Goal: Task Accomplishment & Management: Use online tool/utility

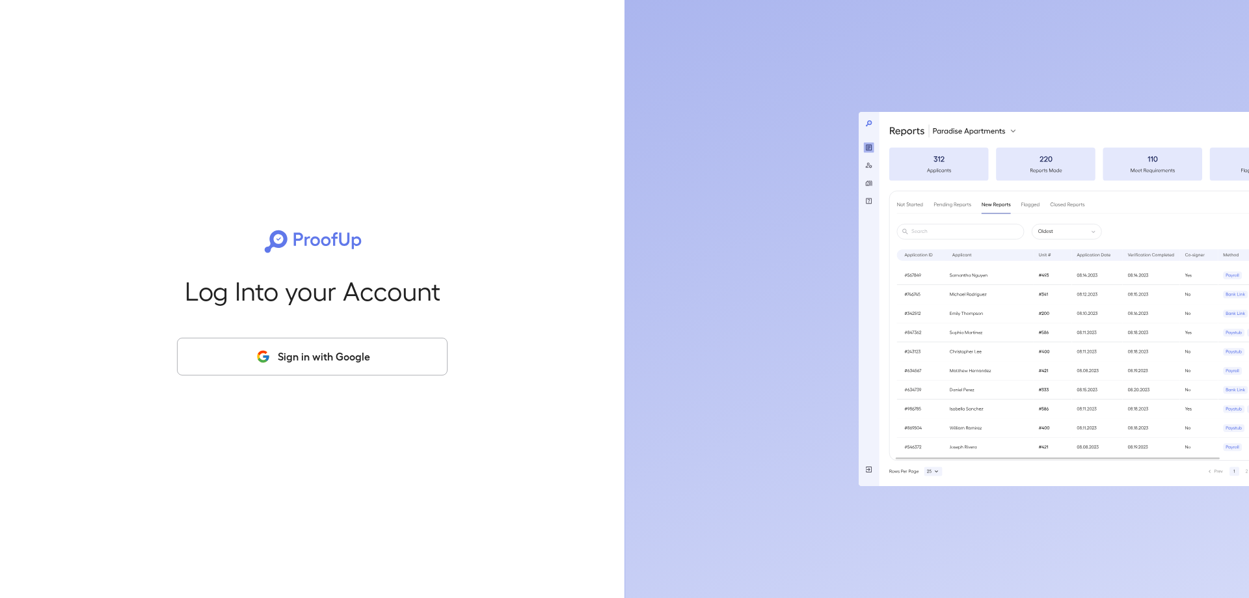
drag, startPoint x: 306, startPoint y: 359, endPoint x: 284, endPoint y: 359, distance: 21.5
click at [306, 359] on button "Sign in with Google" at bounding box center [312, 357] width 271 height 38
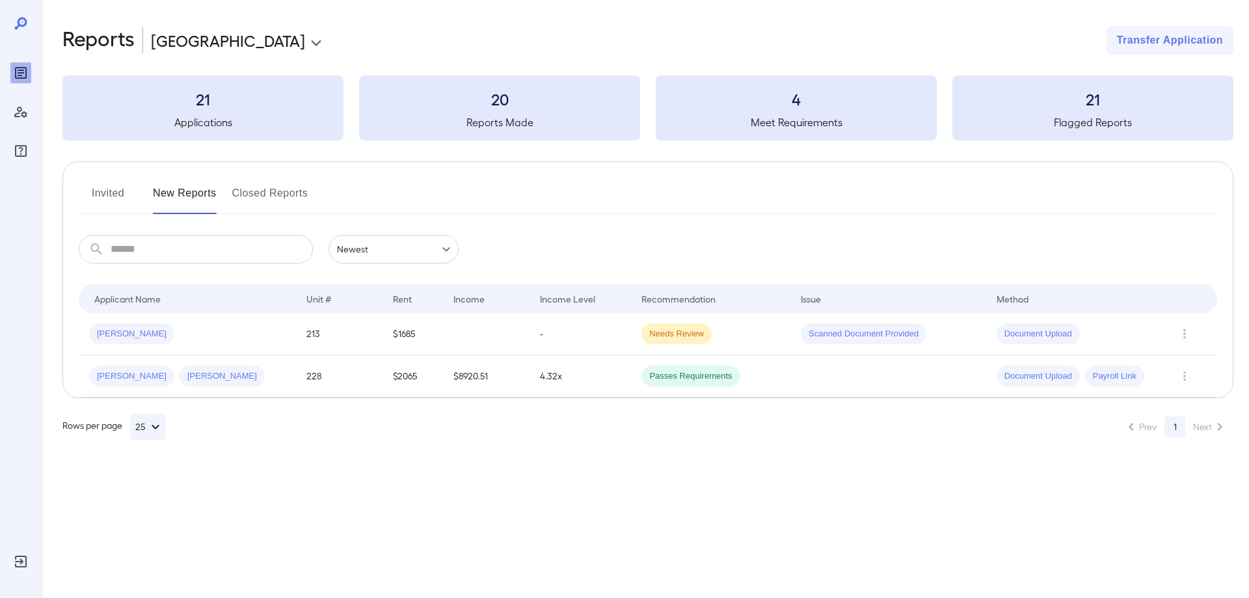
click at [103, 198] on button "Invited" at bounding box center [108, 198] width 59 height 31
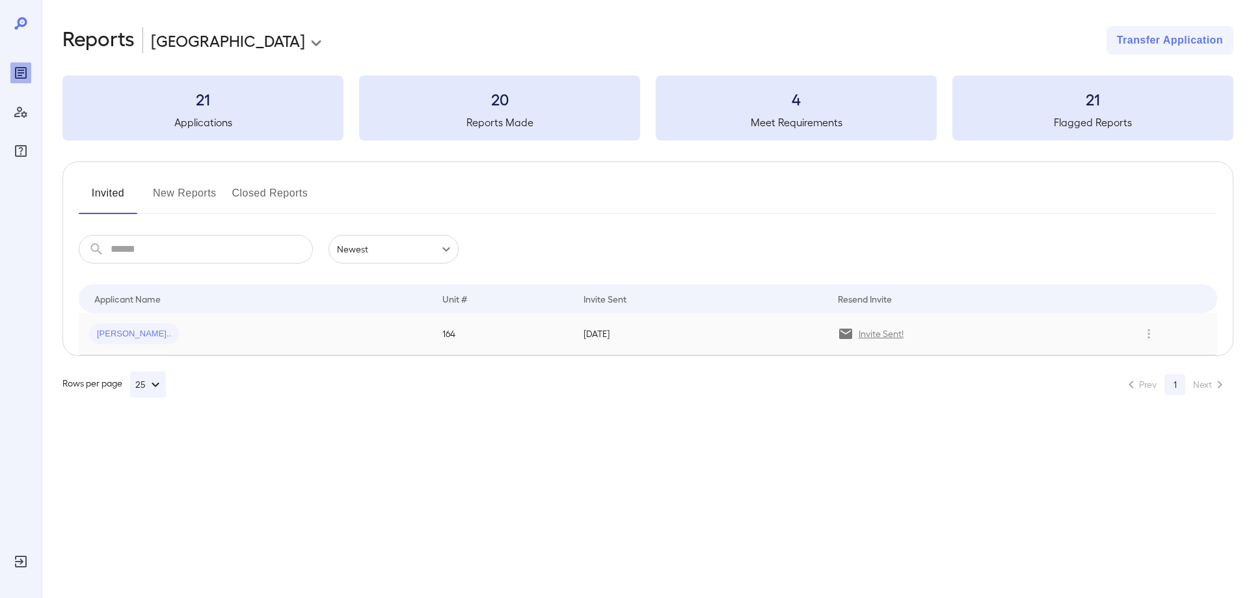
click at [113, 334] on span "[PERSON_NAME].." at bounding box center [134, 334] width 90 height 12
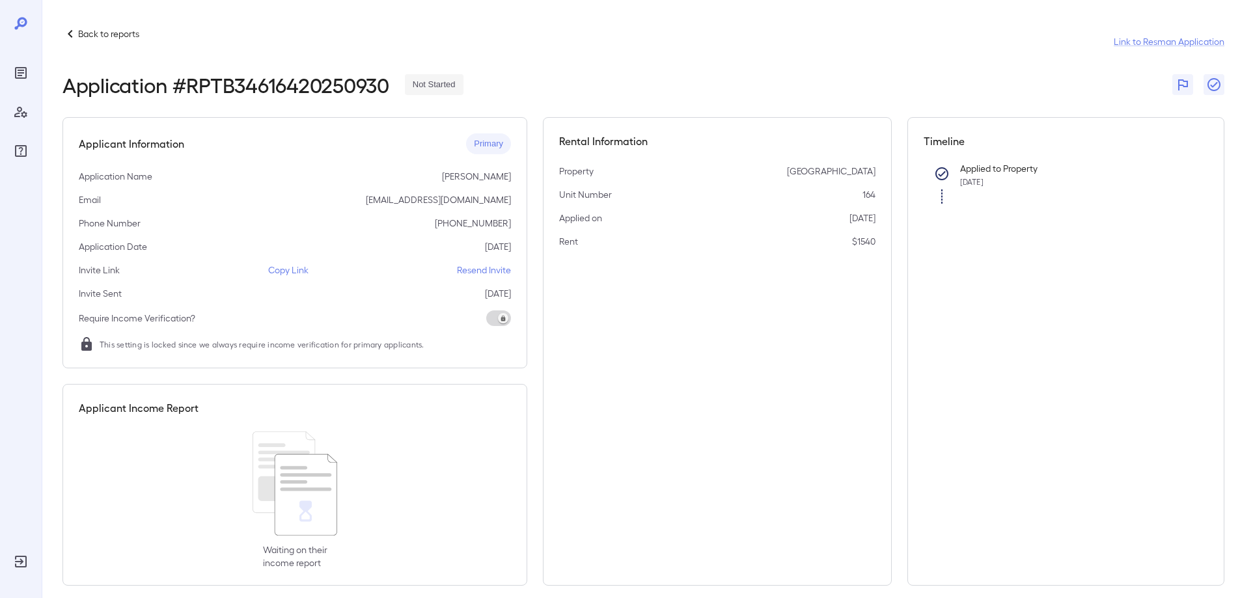
click at [97, 28] on p "Back to reports" at bounding box center [108, 33] width 61 height 13
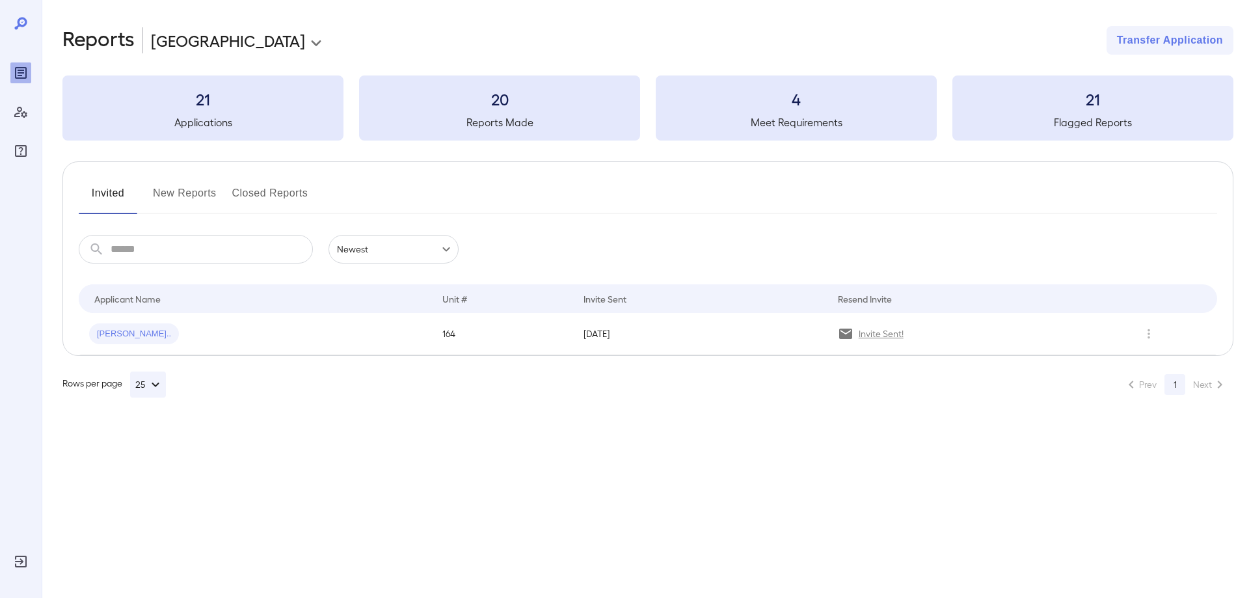
click at [547, 433] on div "**********" at bounding box center [624, 299] width 1249 height 598
click at [175, 193] on button "New Reports" at bounding box center [185, 198] width 64 height 31
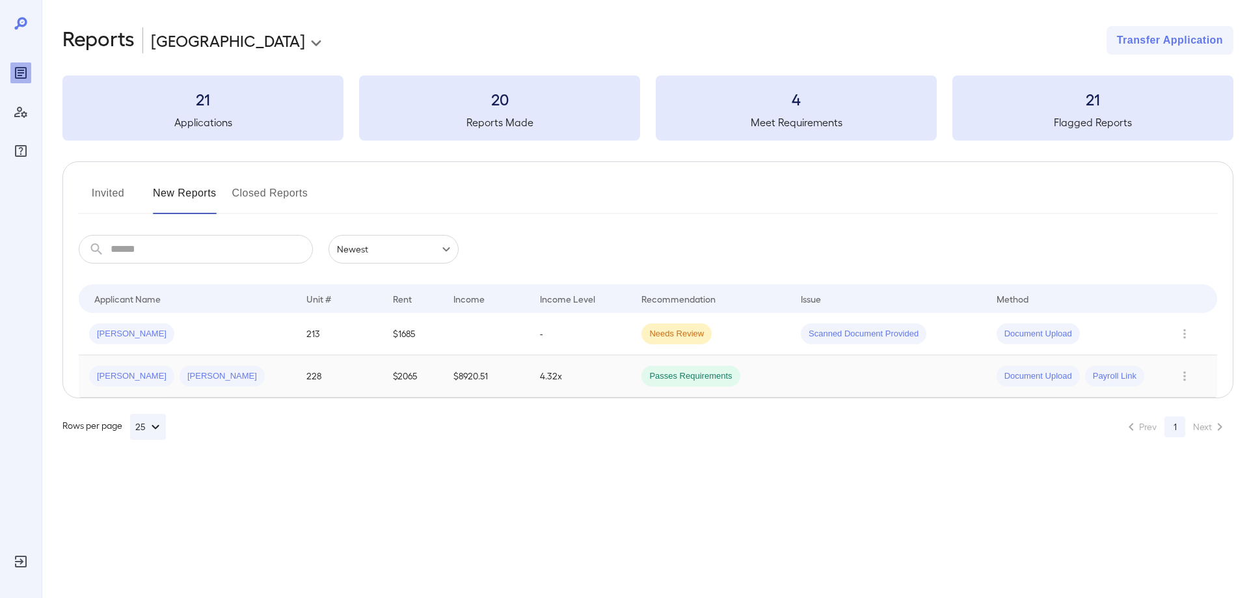
click at [247, 367] on div "[PERSON_NAME] [PERSON_NAME]" at bounding box center [187, 376] width 197 height 21
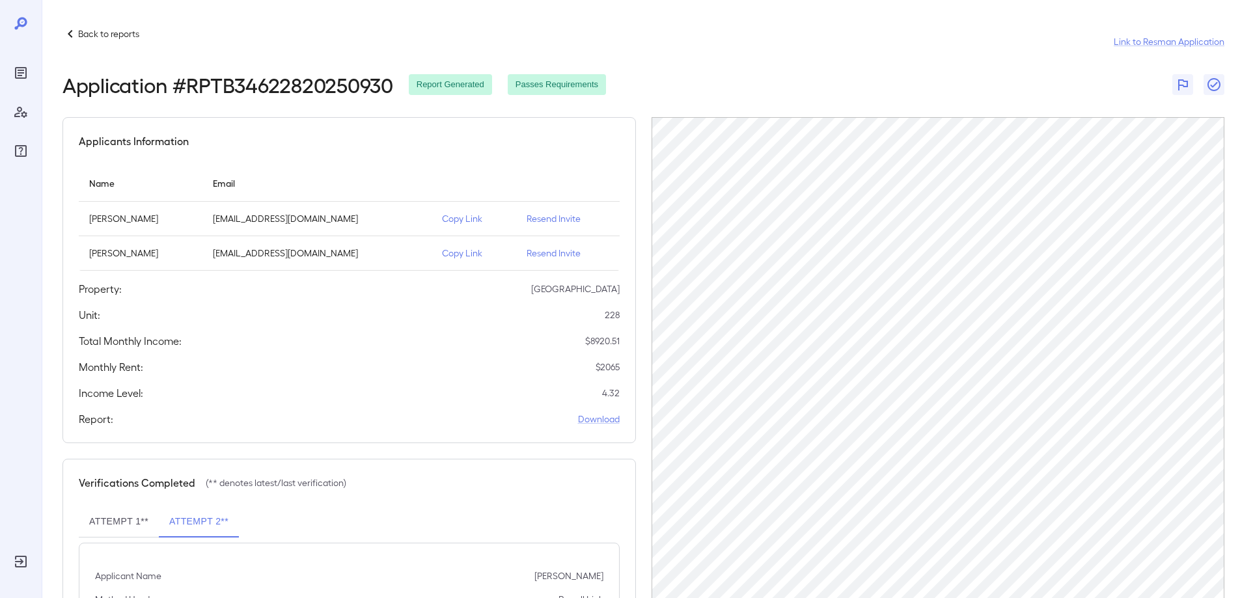
click at [133, 35] on p "Back to reports" at bounding box center [108, 33] width 61 height 13
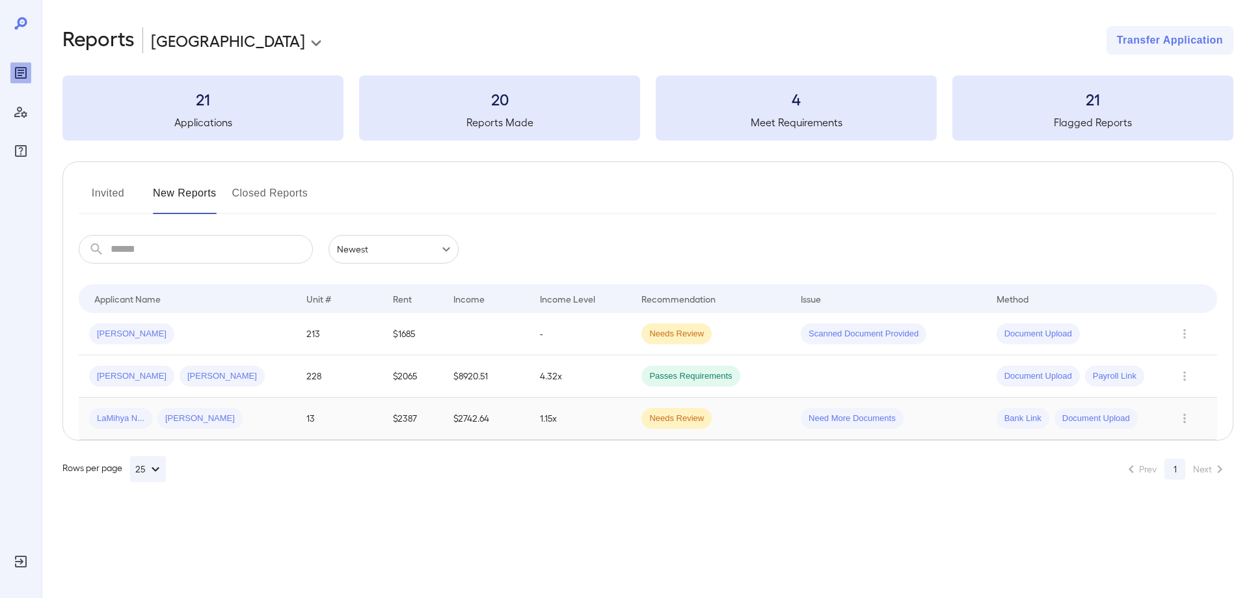
click at [233, 423] on span "[PERSON_NAME]" at bounding box center [199, 419] width 85 height 12
